Goal: Transaction & Acquisition: Purchase product/service

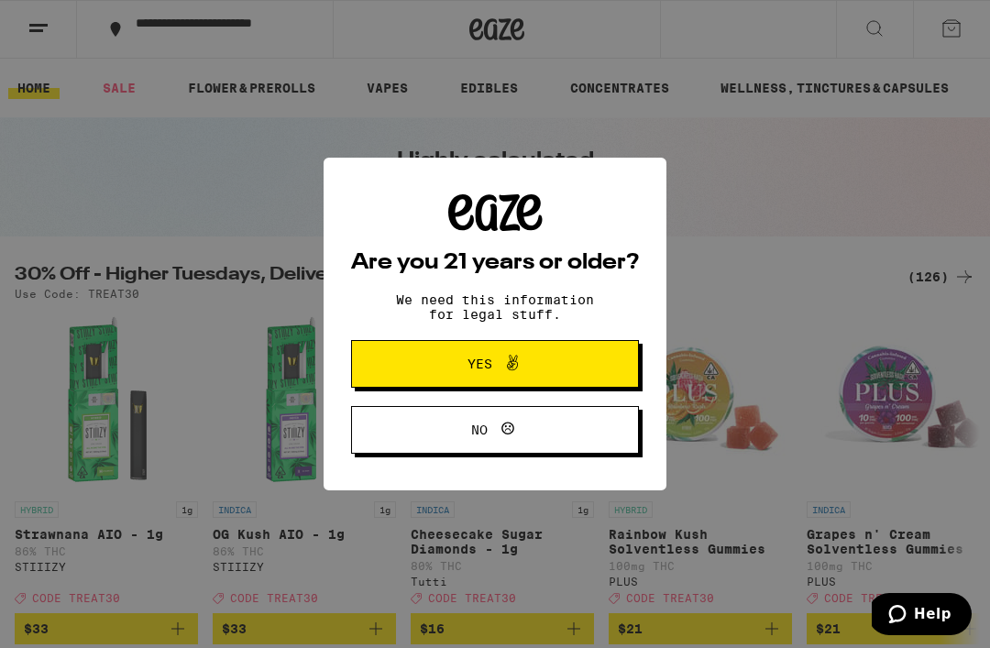
click at [381, 277] on div "Are you 21 years or older? We need this information for legal stuff. Yes No" at bounding box center [495, 323] width 288 height 259
click at [399, 356] on button "Yes" at bounding box center [495, 364] width 288 height 48
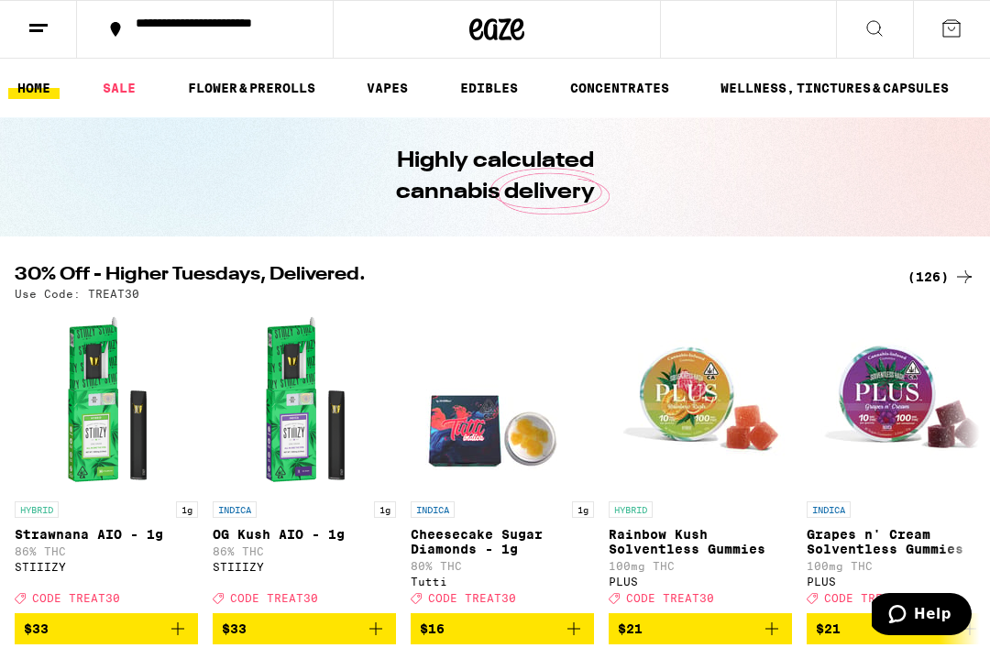
click at [391, 93] on link "VAPES" at bounding box center [388, 88] width 60 height 22
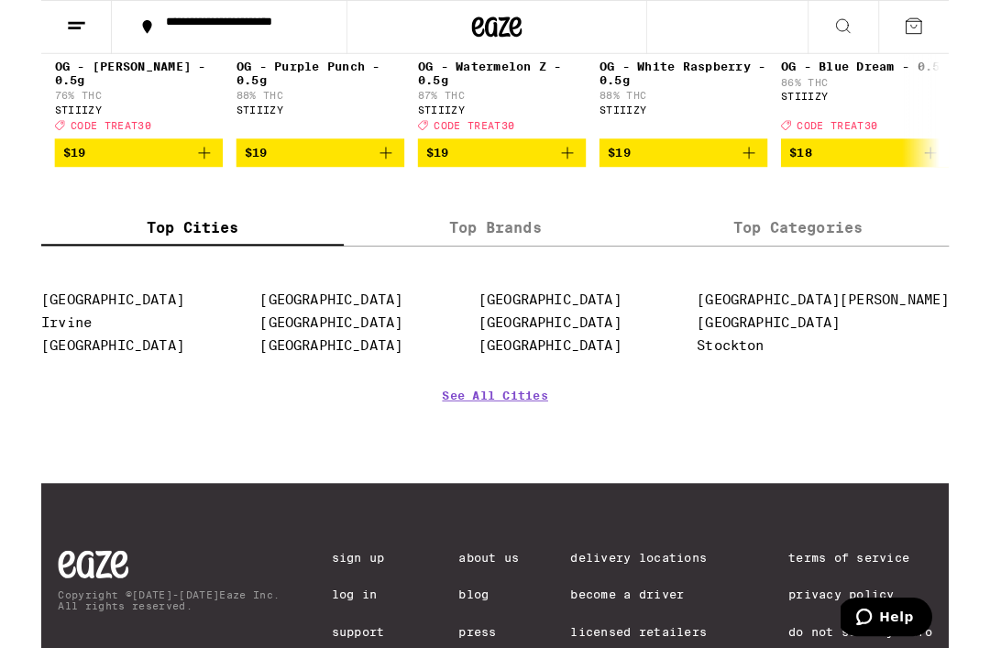
scroll to position [2080, 0]
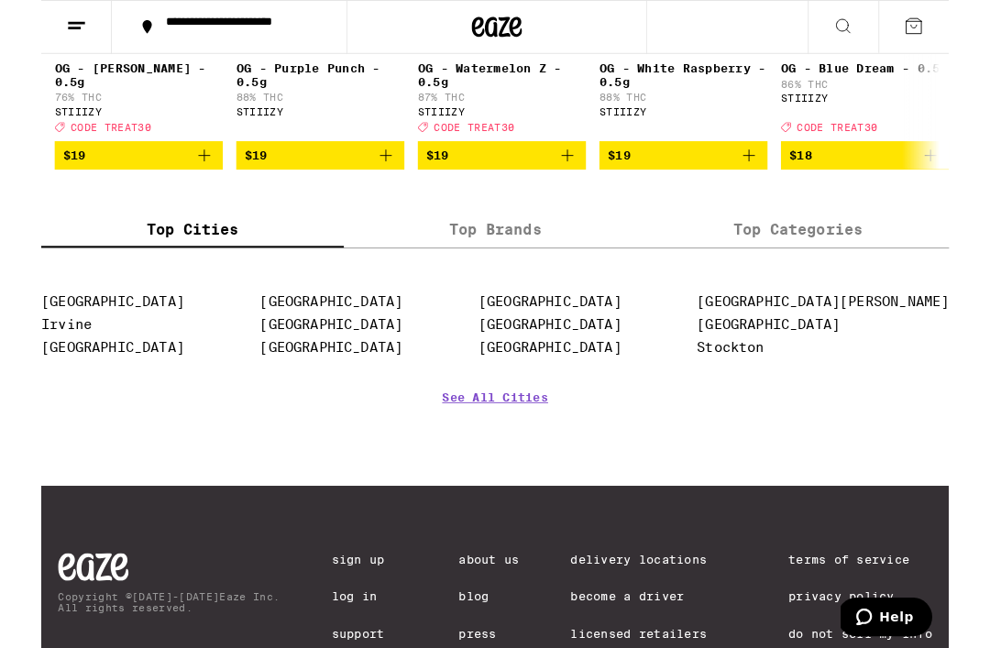
click at [460, 270] on label "Top Brands" at bounding box center [495, 250] width 330 height 39
click at [0, 0] on input "Top Brands" at bounding box center [0, 0] width 0 height 0
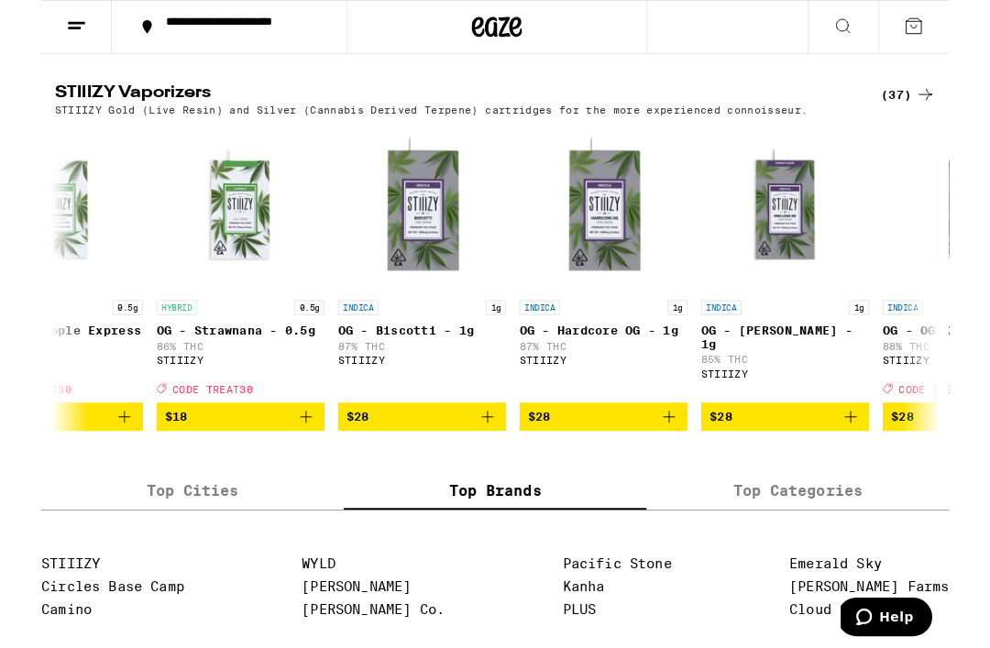
scroll to position [0, 2313]
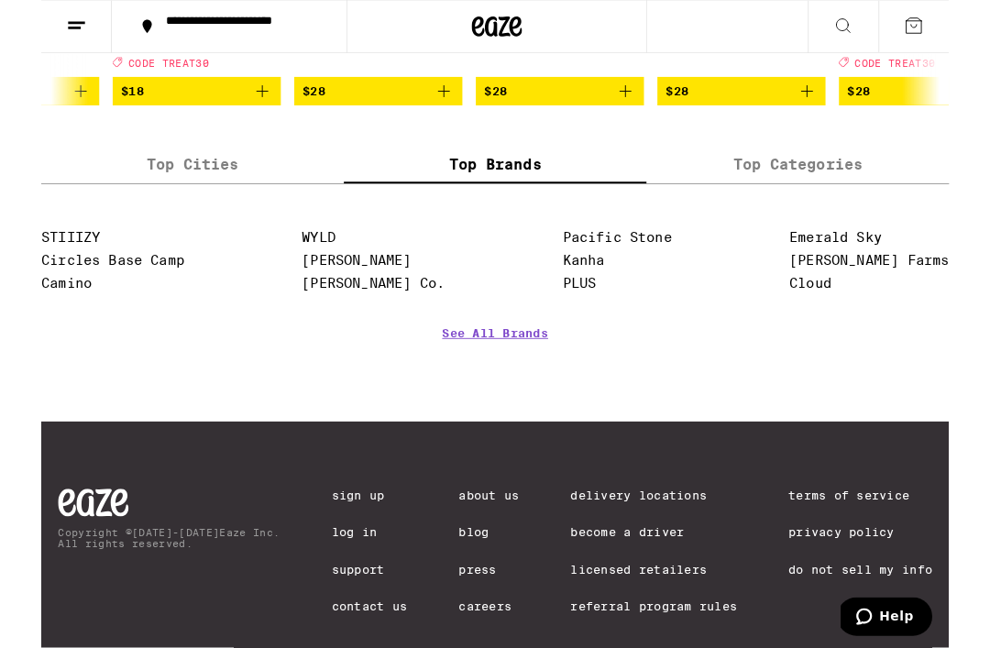
click at [846, 201] on label "Top Categories" at bounding box center [825, 180] width 330 height 39
click at [0, 0] on input "Top Categories" at bounding box center [0, 0] width 0 height 0
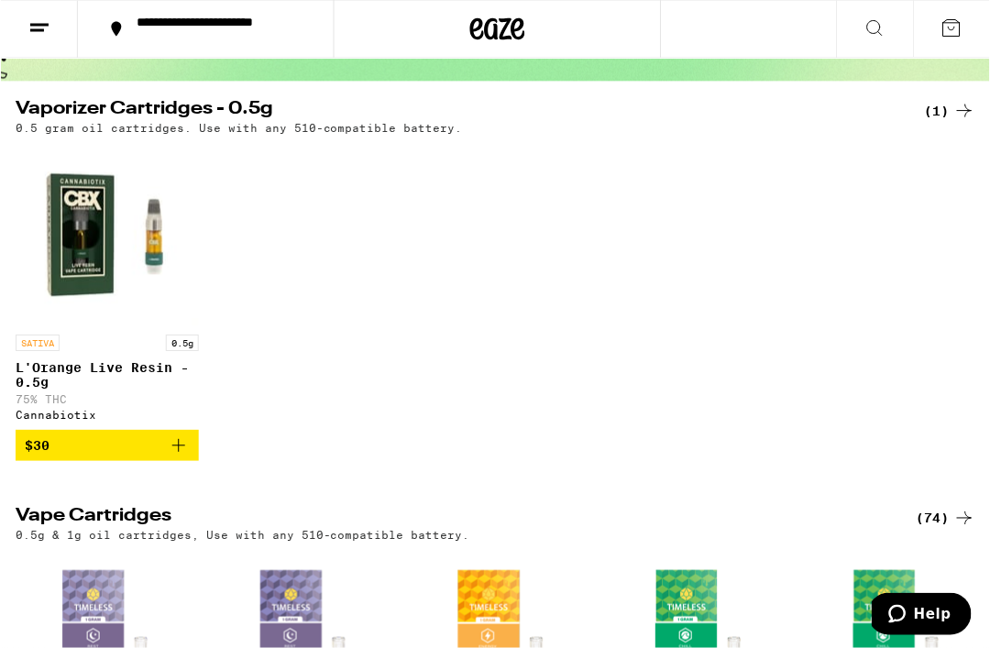
scroll to position [0, 0]
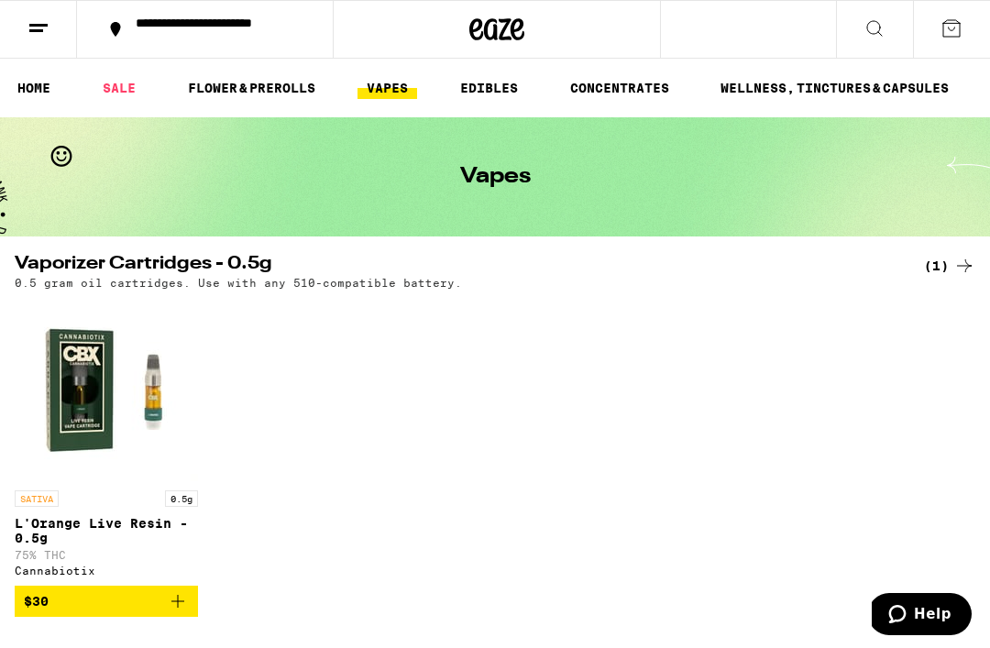
click at [891, 26] on button at bounding box center [874, 30] width 77 height 58
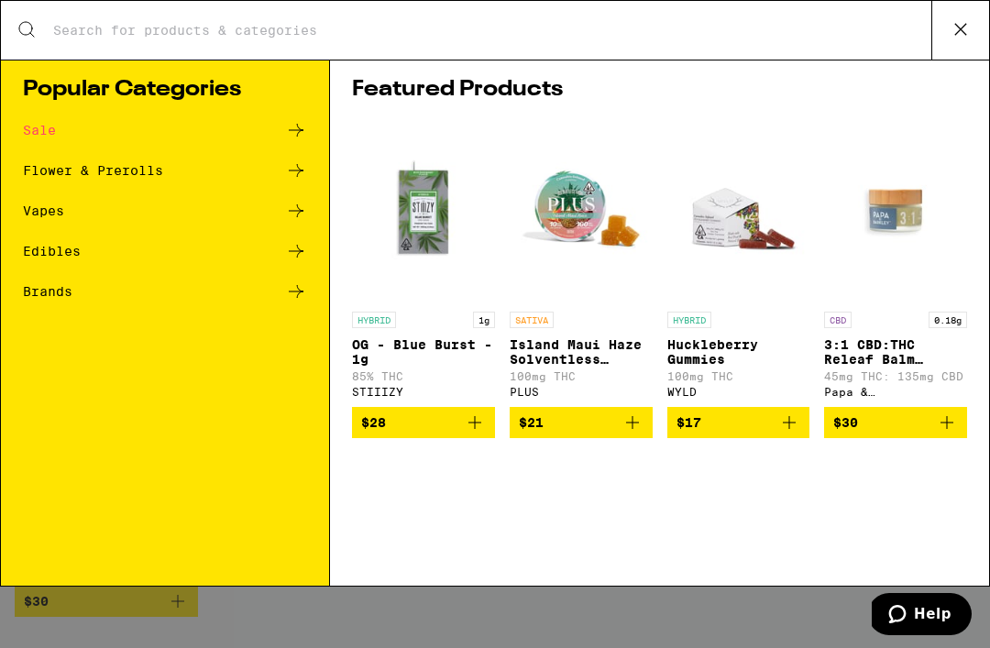
click at [298, 296] on icon at bounding box center [296, 291] width 15 height 13
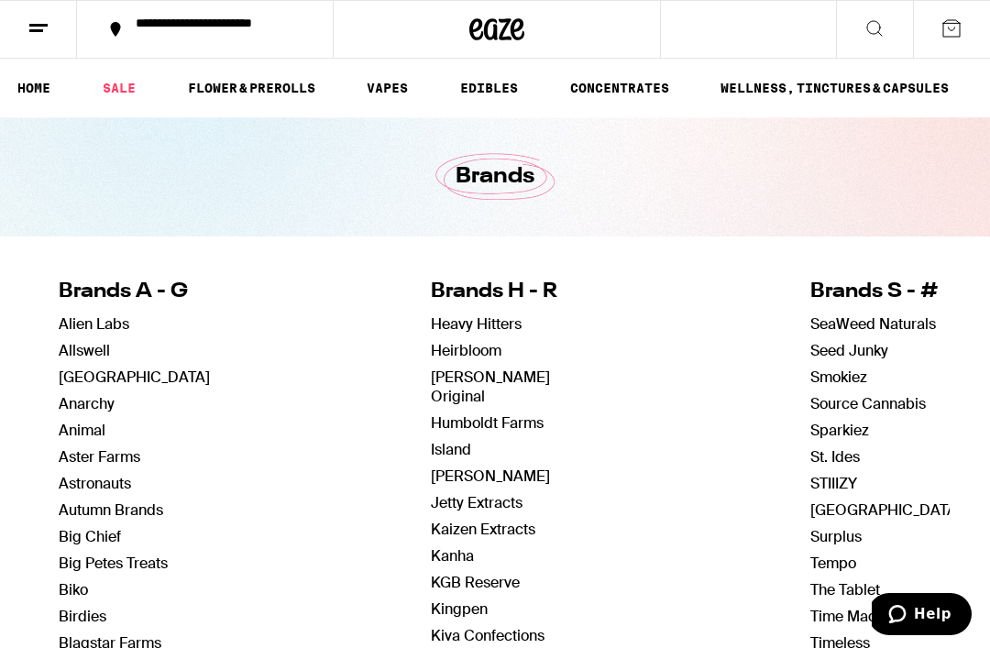
click at [881, 28] on icon at bounding box center [875, 28] width 22 height 22
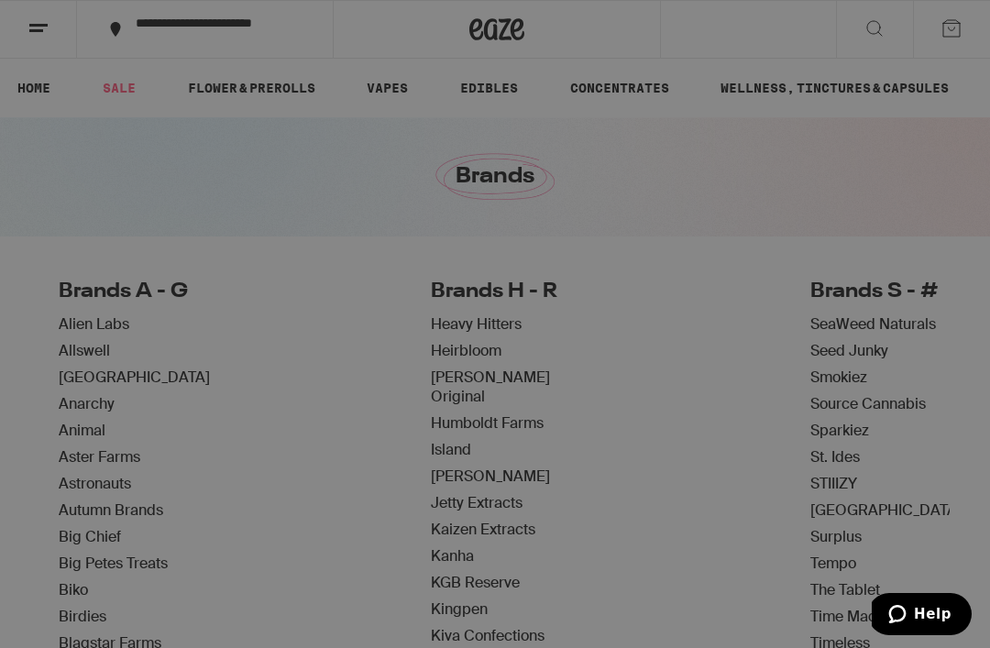
click at [298, 134] on icon at bounding box center [296, 130] width 22 height 22
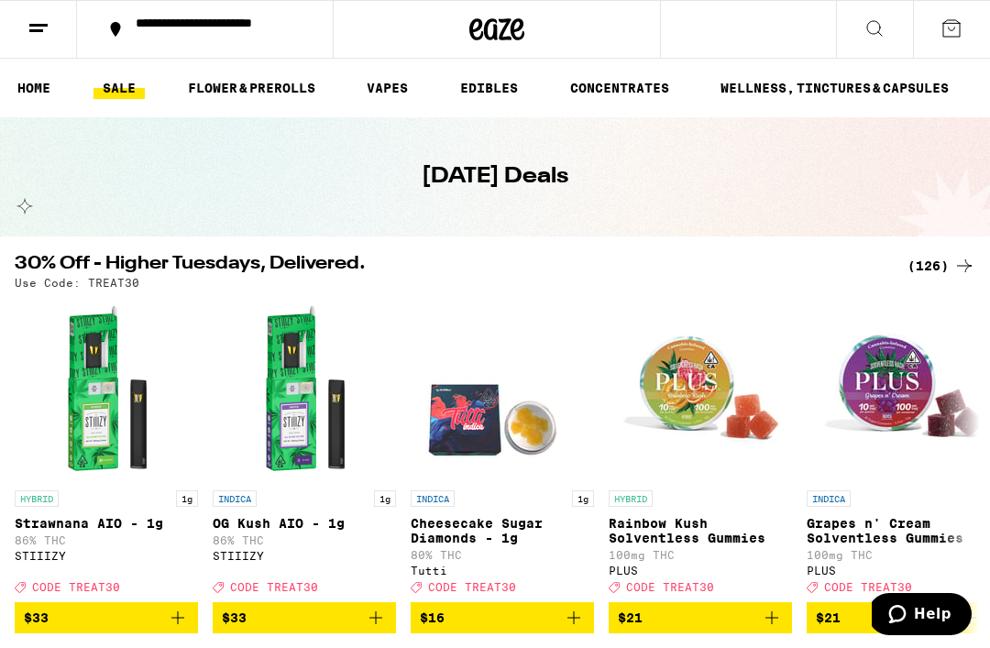
click at [879, 34] on icon at bounding box center [875, 28] width 22 height 22
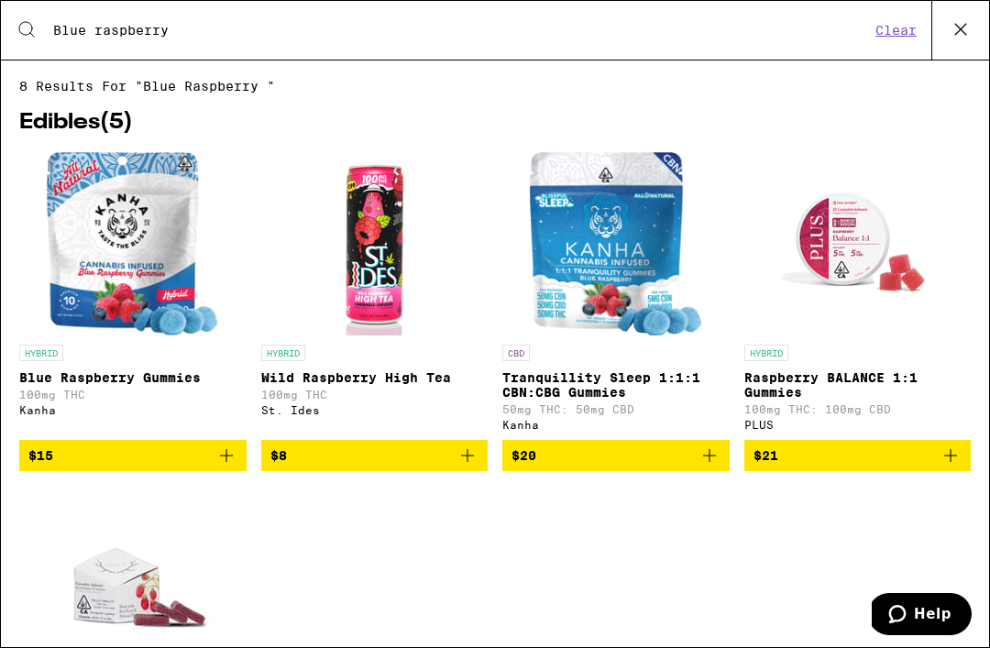
type input "Blue raspberry"
click at [896, 39] on button "Clear" at bounding box center [896, 30] width 52 height 17
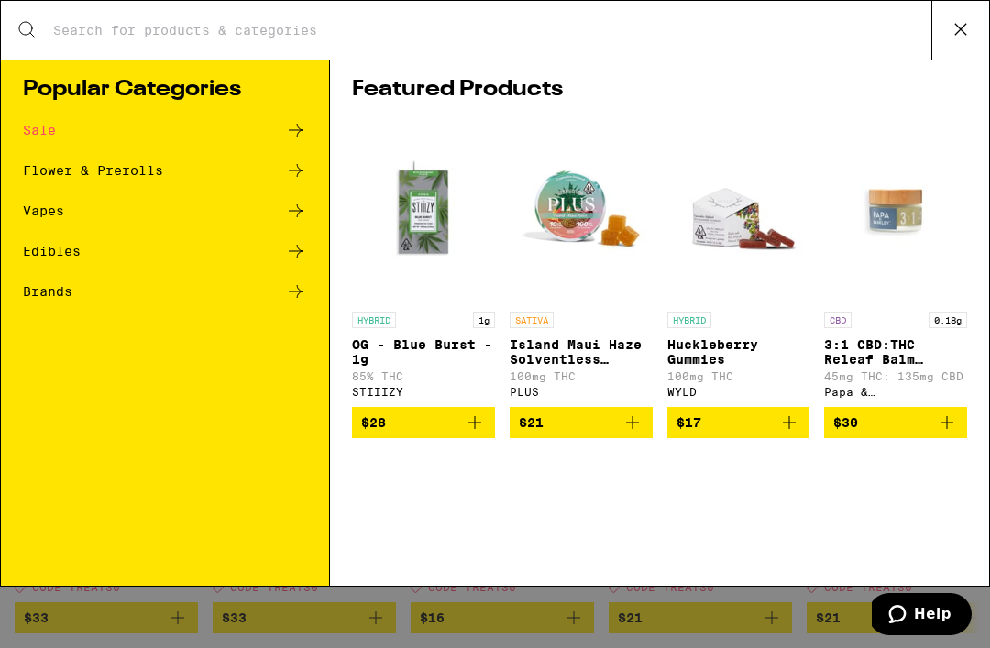
click at [744, 36] on input "Search for Products" at bounding box center [491, 30] width 879 height 17
click at [281, 252] on div "Edibles" at bounding box center [165, 251] width 284 height 22
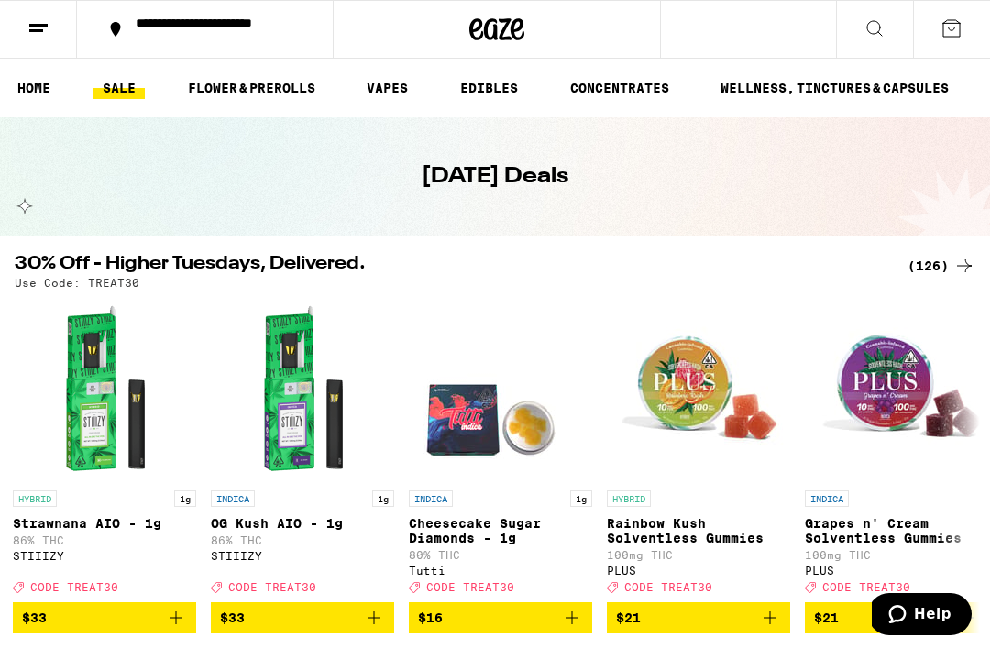
click at [878, 28] on icon at bounding box center [875, 28] width 22 height 22
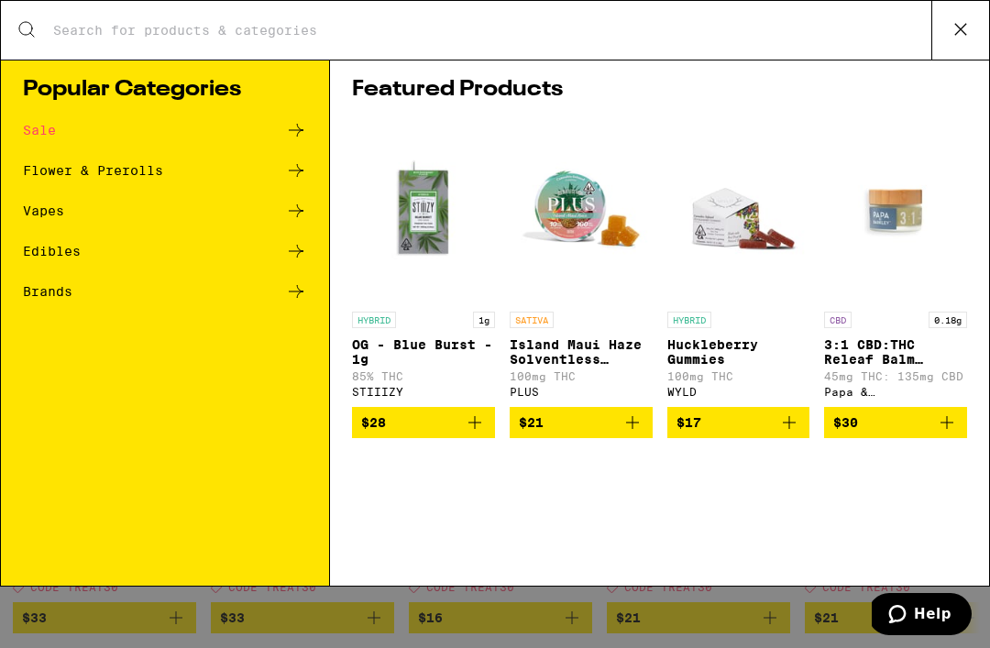
click at [983, 34] on button at bounding box center [961, 30] width 58 height 59
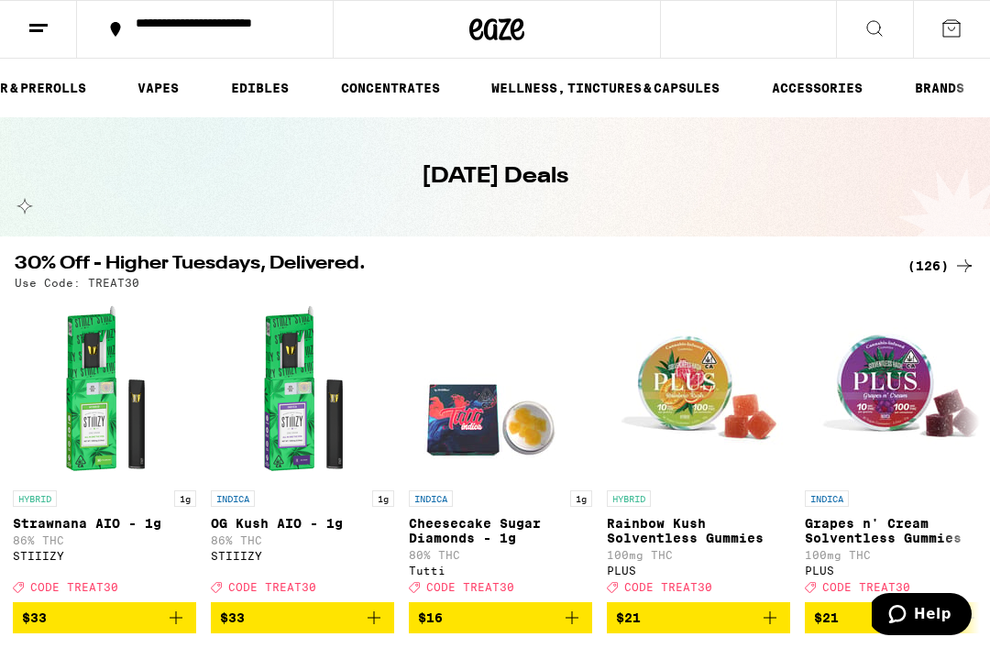
scroll to position [0, 233]
click at [851, 82] on link "ACCESSORIES" at bounding box center [817, 88] width 109 height 22
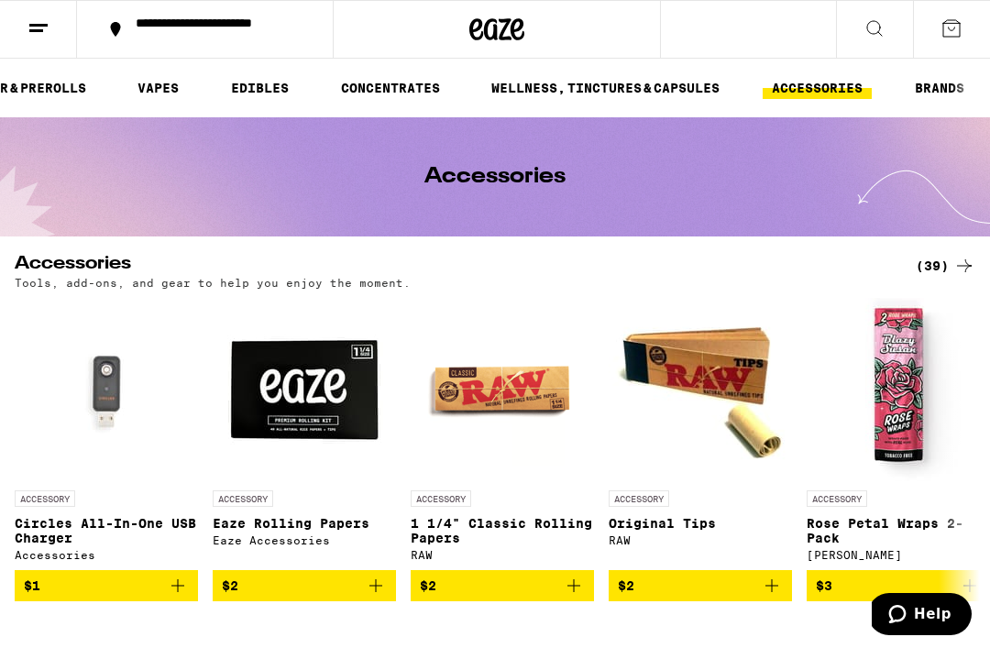
click at [951, 80] on link "BRANDS" at bounding box center [940, 88] width 68 height 22
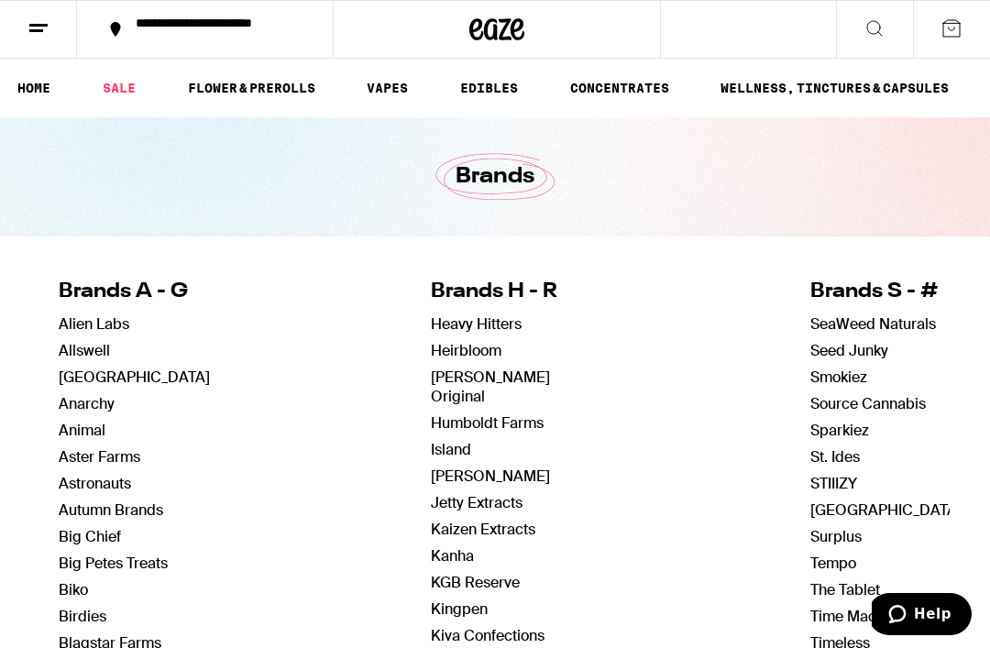
click at [513, 67] on ul "HOME SALE FLOWER & PREROLLS VAPES EDIBLES CONCENTRATES WELLNESS, TINCTURES & CA…" at bounding box center [495, 88] width 990 height 59
click at [621, 83] on link "CONCENTRATES" at bounding box center [619, 88] width 117 height 22
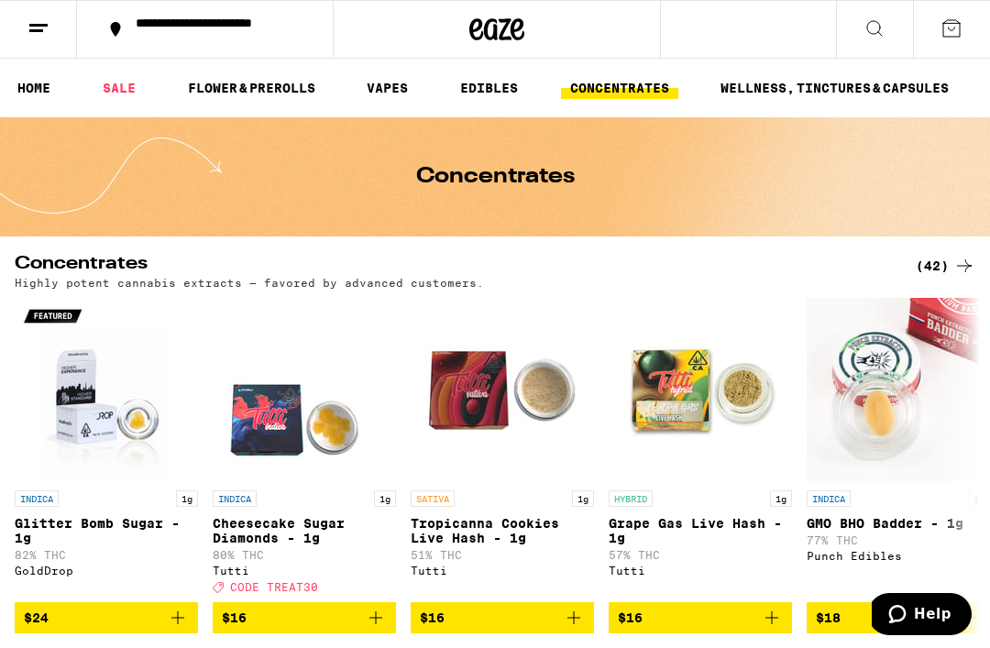
click at [402, 88] on link "VAPES" at bounding box center [388, 88] width 60 height 22
